Goal: Navigation & Orientation: Find specific page/section

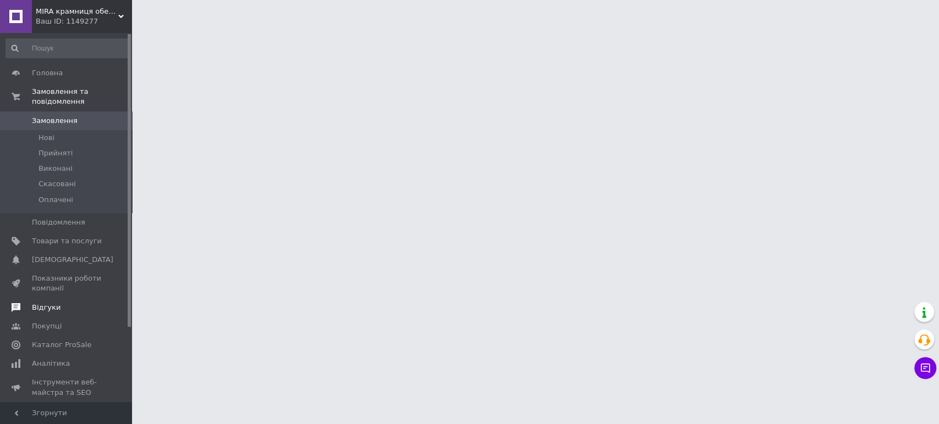
click at [48, 303] on span "Відгуки" at bounding box center [46, 308] width 29 height 10
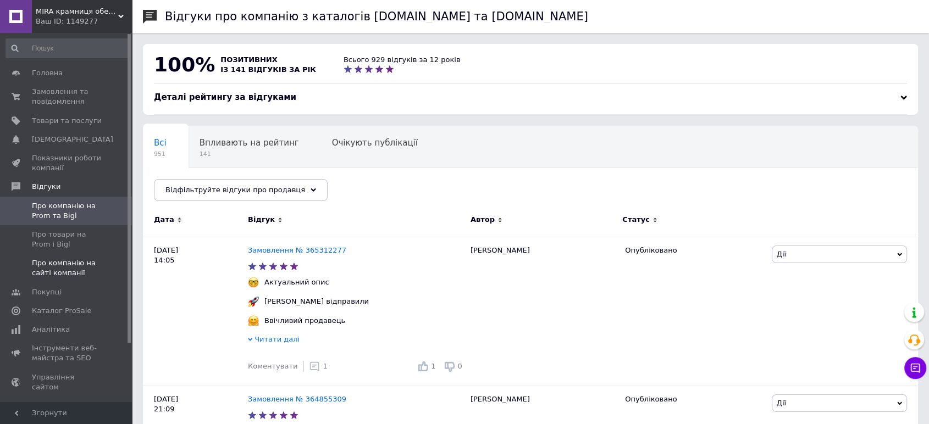
click at [57, 269] on span "Про компанію на сайті компанії" at bounding box center [67, 268] width 70 height 20
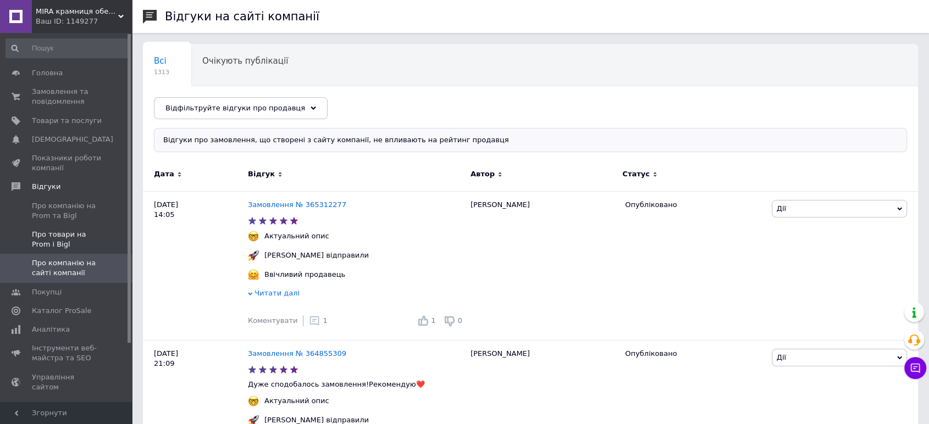
click at [54, 239] on span "Про товари на Prom і Bigl" at bounding box center [67, 240] width 70 height 20
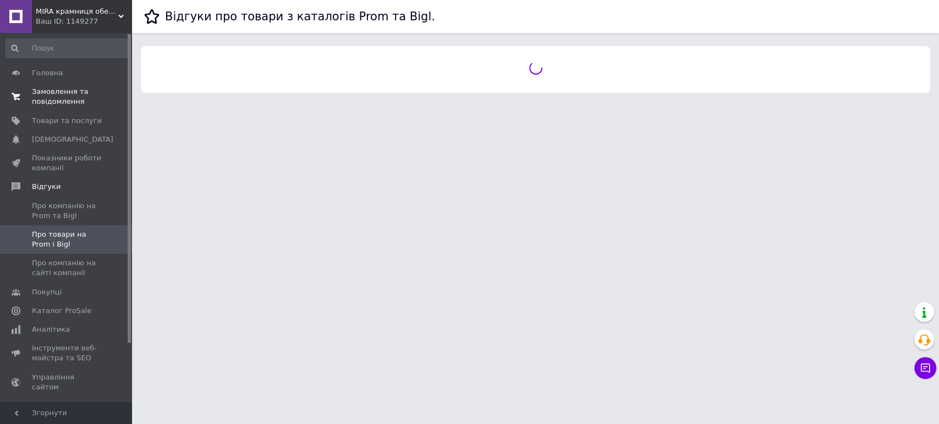
click at [53, 101] on span "Замовлення та повідомлення" at bounding box center [67, 97] width 70 height 20
